Goal: Check status

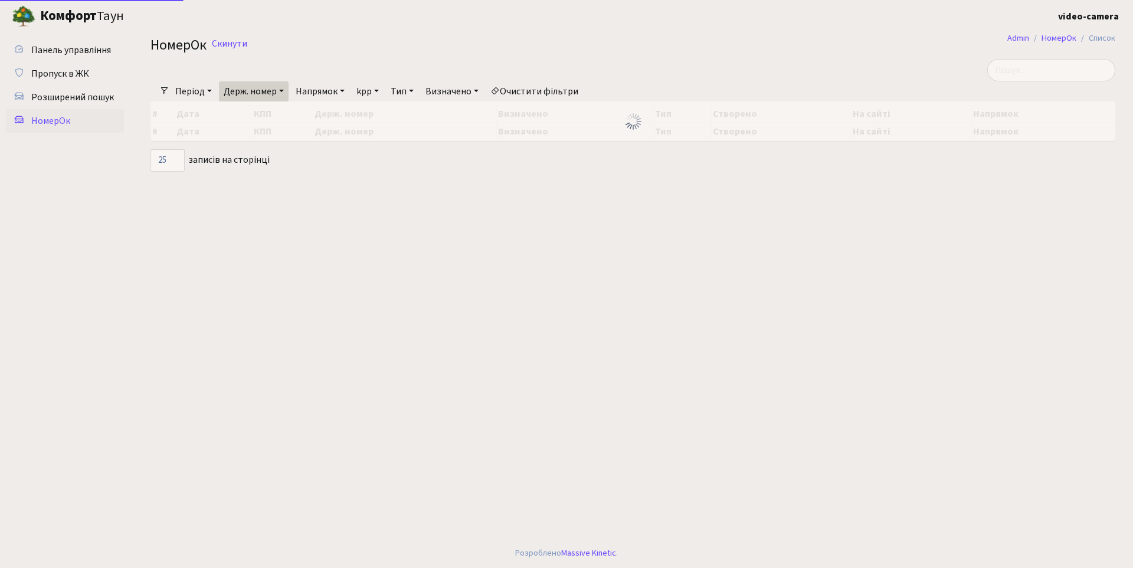
select select "25"
click at [233, 41] on link "Скинути" at bounding box center [229, 43] width 35 height 11
select select "25"
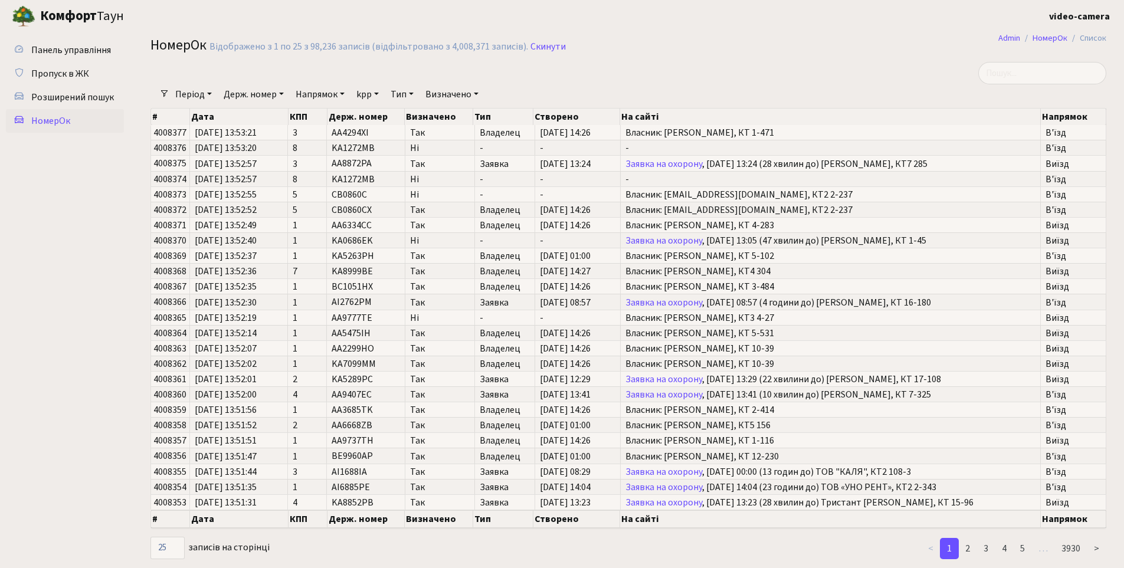
click at [1053, 84] on div "Період [DATE] - [DATE] Держ. номер Напрямок - В'їзд [GEOGRAPHIC_DATA] kpp - 1 2…" at bounding box center [633, 94] width 928 height 20
click at [1056, 77] on input "search" at bounding box center [1042, 73] width 128 height 22
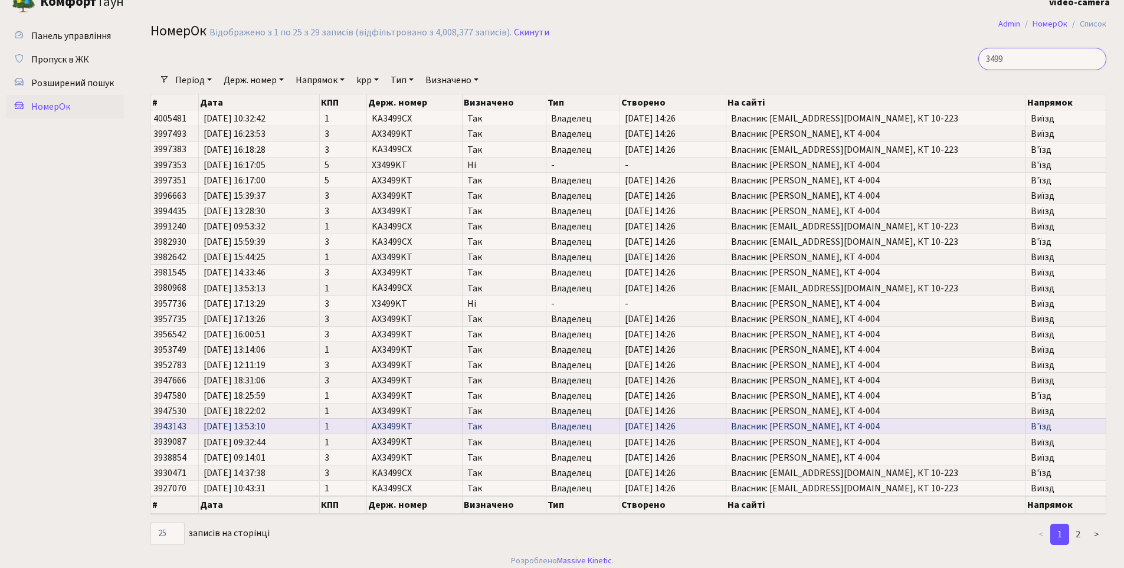
scroll to position [22, 0]
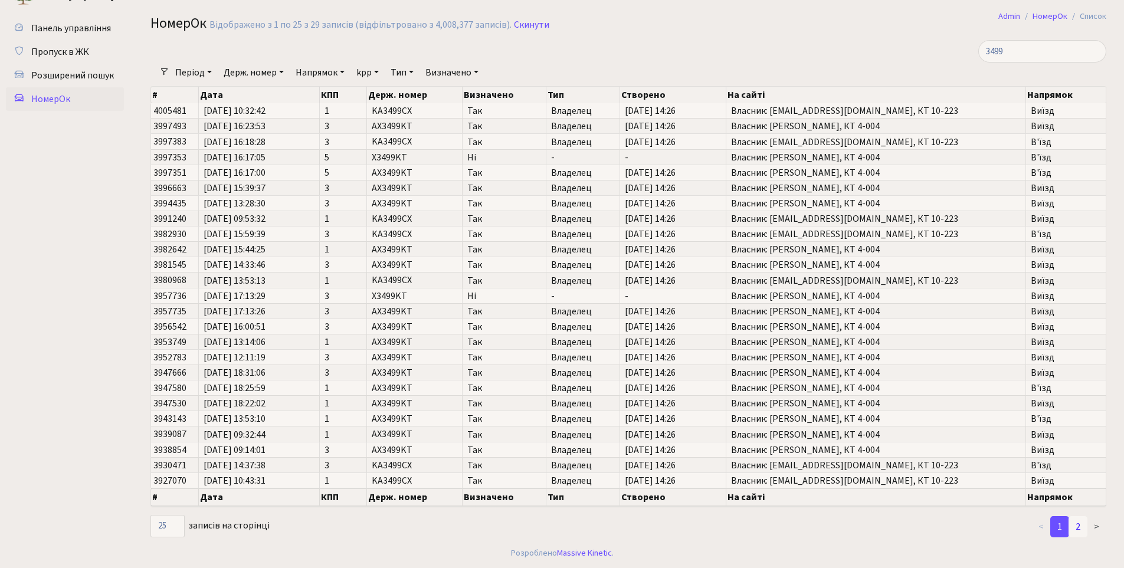
click at [1078, 529] on link "2" at bounding box center [1078, 526] width 19 height 21
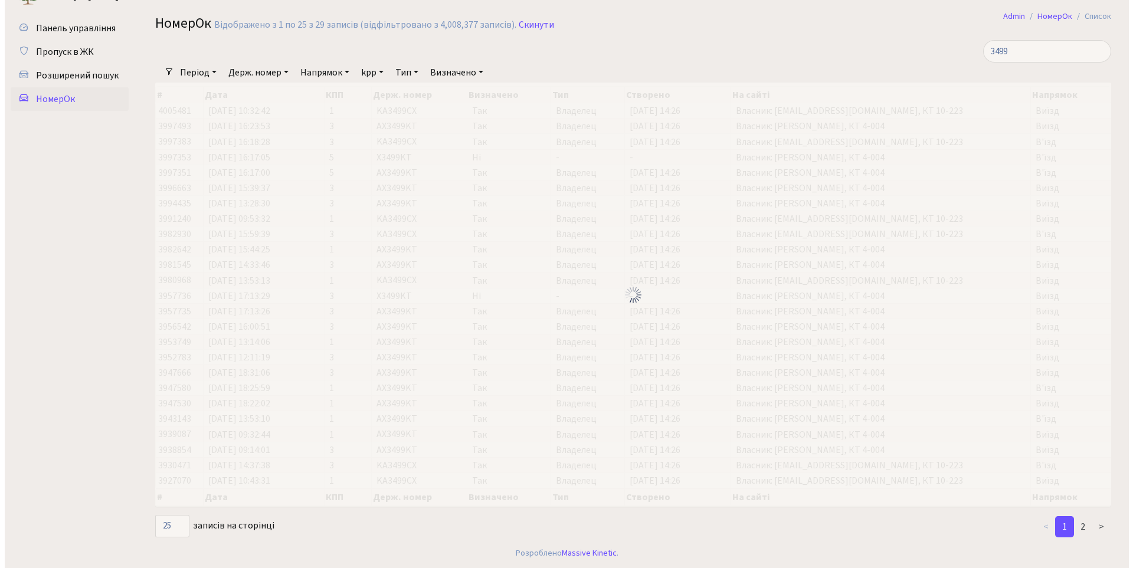
scroll to position [0, 0]
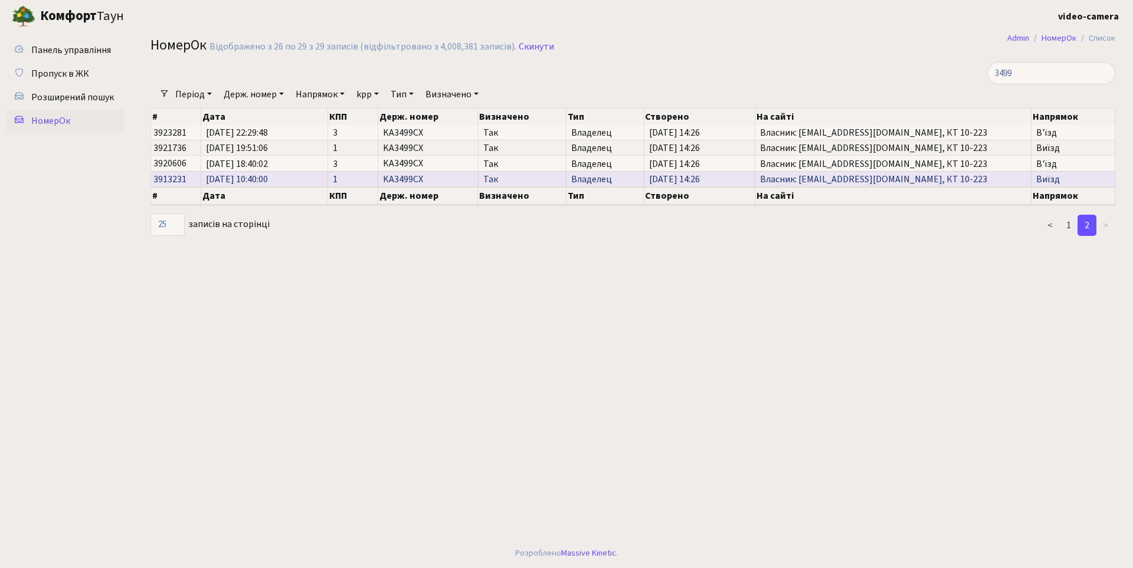
click at [230, 175] on span "[DATE] 10:40:00" at bounding box center [264, 179] width 117 height 9
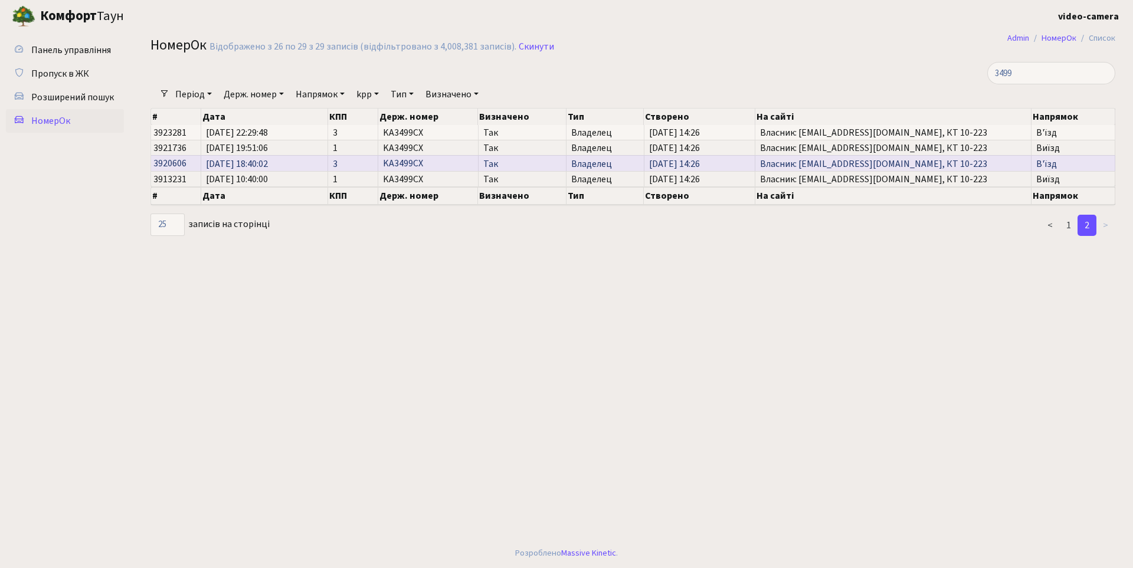
click at [251, 161] on span "[DATE] 18:40:02" at bounding box center [264, 163] width 117 height 9
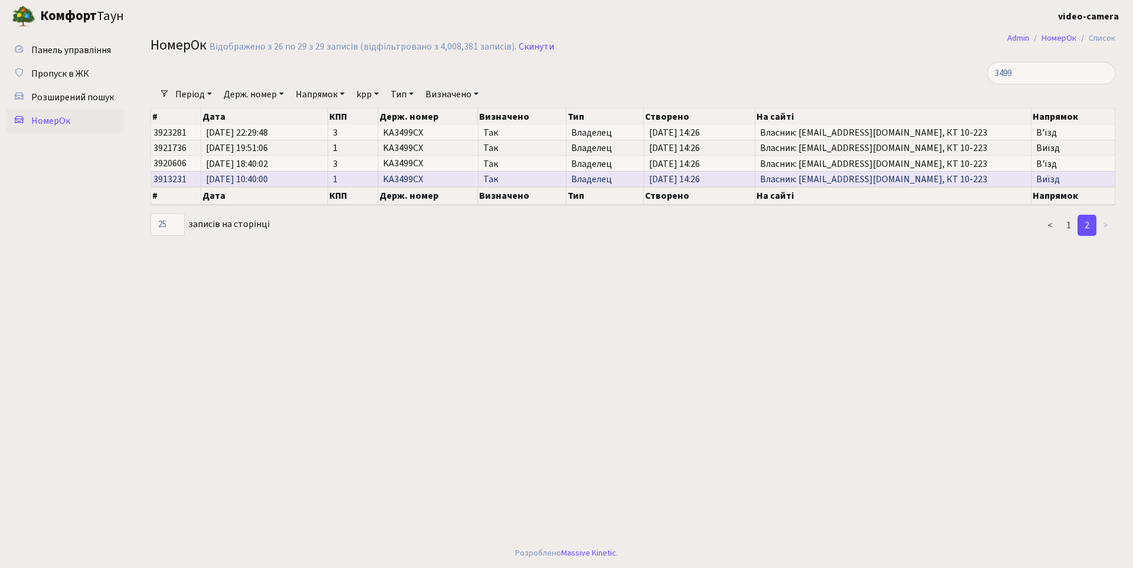
click at [248, 171] on td "[DATE] 10:40:00" at bounding box center [264, 178] width 127 height 15
click at [269, 173] on td "[DATE] 10:40:00" at bounding box center [264, 178] width 127 height 15
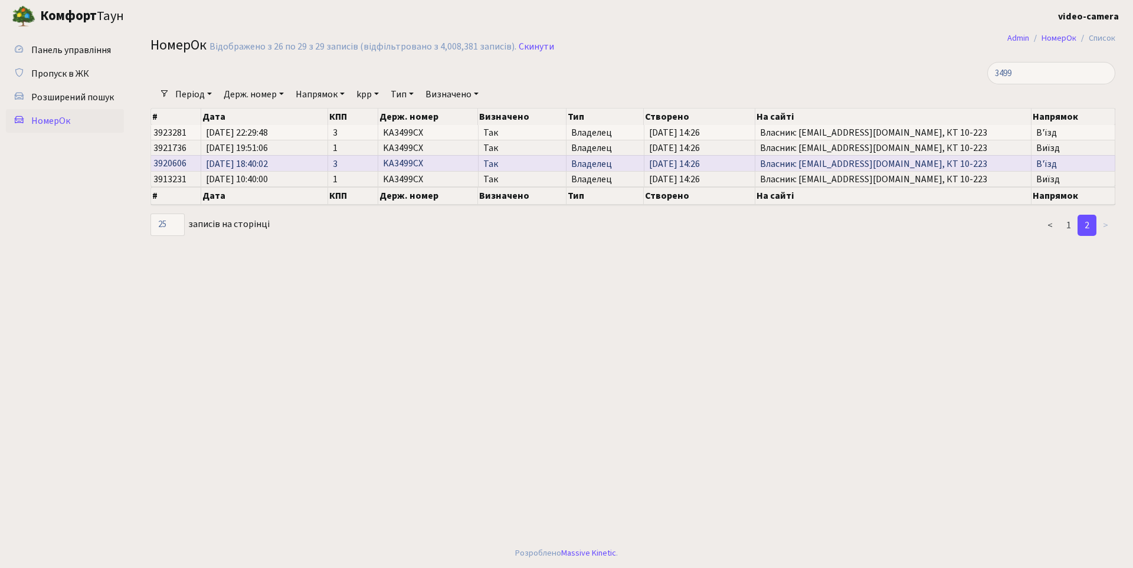
drag, startPoint x: 250, startPoint y: 157, endPoint x: 264, endPoint y: 156, distance: 14.2
click at [262, 155] on td "[DATE] 18:40:02" at bounding box center [264, 162] width 127 height 15
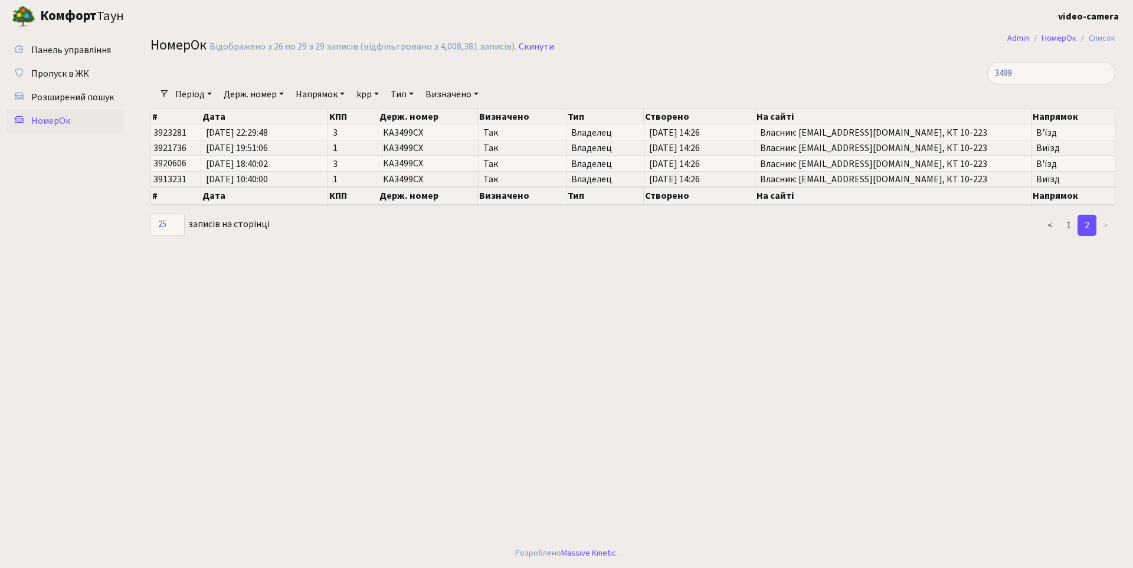
click at [1090, 224] on link "2" at bounding box center [1087, 225] width 19 height 21
click at [719, 322] on main "Admin НомерОк Список НомерОк Відображено з 26 по 29 з 29 записів (відфільтрован…" at bounding box center [633, 285] width 1000 height 506
click at [415, 253] on main "Admin НомерОк Список НомерОк Відображено з 26 по 29 з 29 записів (відфільтрован…" at bounding box center [633, 285] width 1000 height 506
click at [598, 69] on div at bounding box center [469, 73] width 655 height 22
click at [564, 296] on main "Admin НомерОк Список НомерОк Відображено з 26 по 29 з 29 записів (відфільтрован…" at bounding box center [633, 285] width 1000 height 506
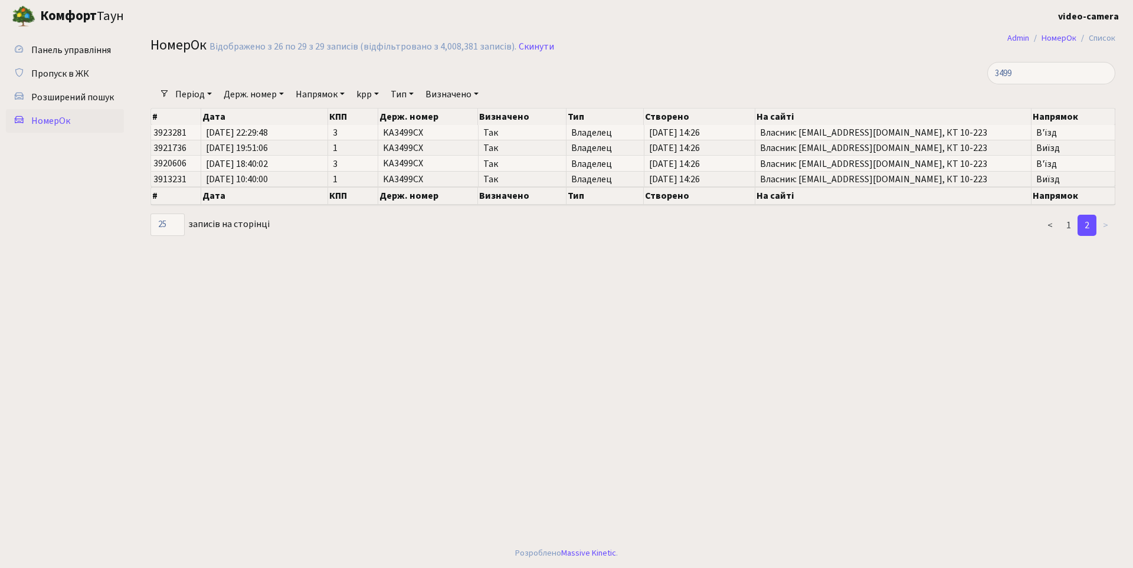
click at [773, 322] on main "Admin НомерОк Список НомерОк Відображено з 26 по 29 з 29 записів (відфільтрован…" at bounding box center [633, 285] width 1000 height 506
click at [518, 348] on main "Admin НомерОк Список НомерОк Відображено з 26 по 29 з 29 записів (відфільтрован…" at bounding box center [633, 285] width 1000 height 506
click at [292, 299] on main "Admin НомерОк Список НомерОк Відображено з 26 по 29 з 29 записів (відфільтрован…" at bounding box center [633, 285] width 1000 height 506
click at [1077, 223] on link "1" at bounding box center [1068, 225] width 19 height 21
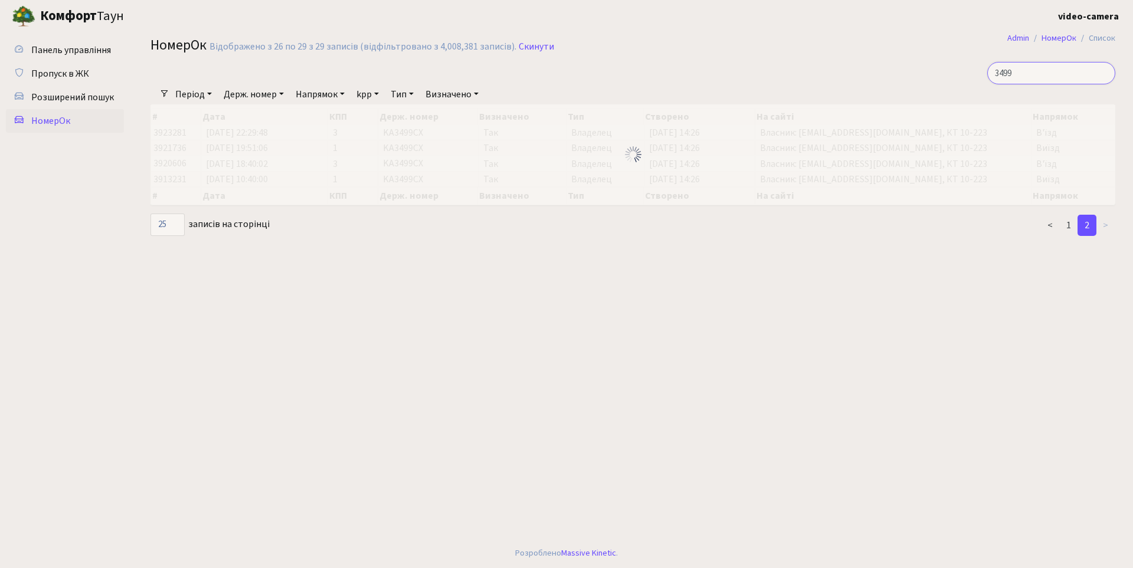
click at [1070, 70] on input "3499" at bounding box center [1051, 73] width 128 height 22
type input "3499CX"
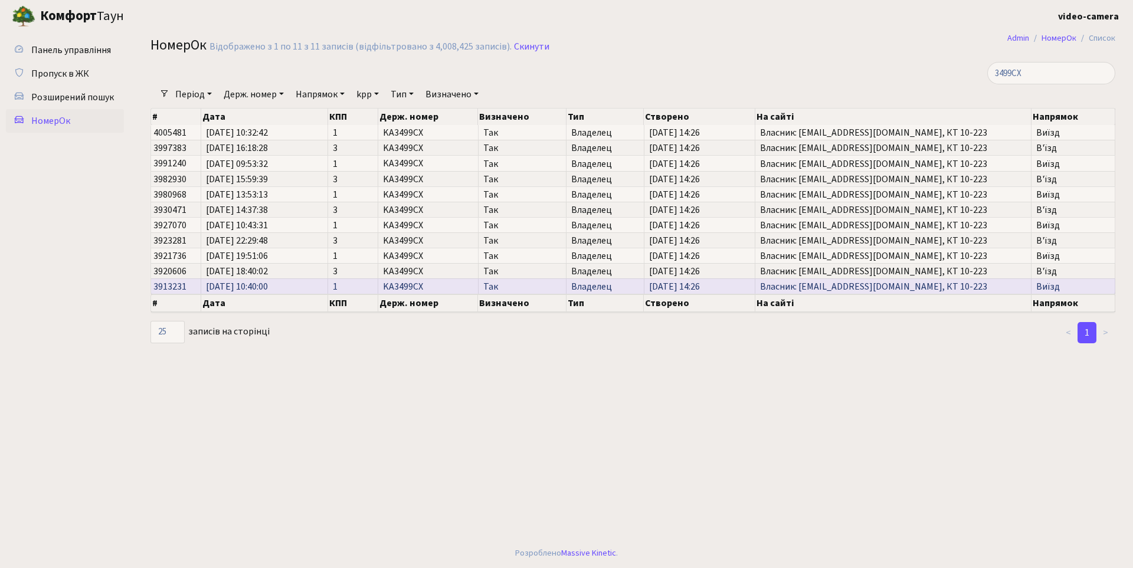
click at [279, 288] on span "[DATE] 10:40:00" at bounding box center [264, 286] width 117 height 9
click at [253, 286] on span "[DATE] 10:40:00" at bounding box center [264, 286] width 117 height 9
click at [824, 286] on span "Власник: [EMAIL_ADDRESS][DOMAIN_NAME], КТ 10-223" at bounding box center [893, 286] width 266 height 9
